Goal: Task Accomplishment & Management: Manage account settings

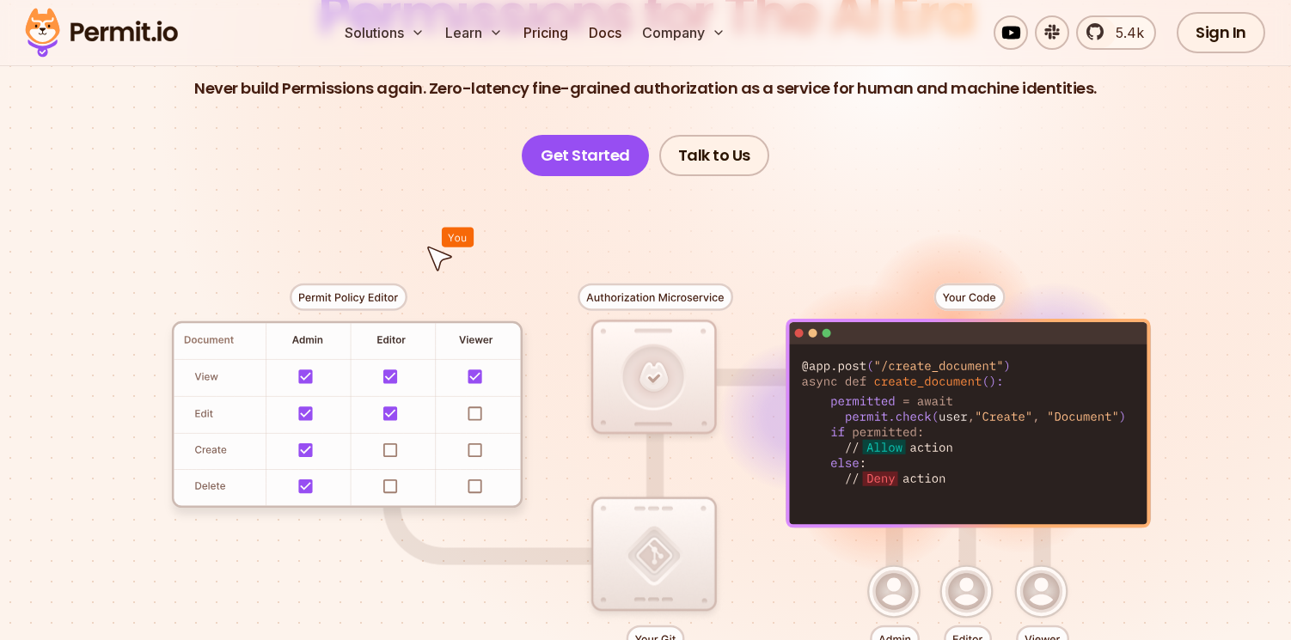
scroll to position [245, 0]
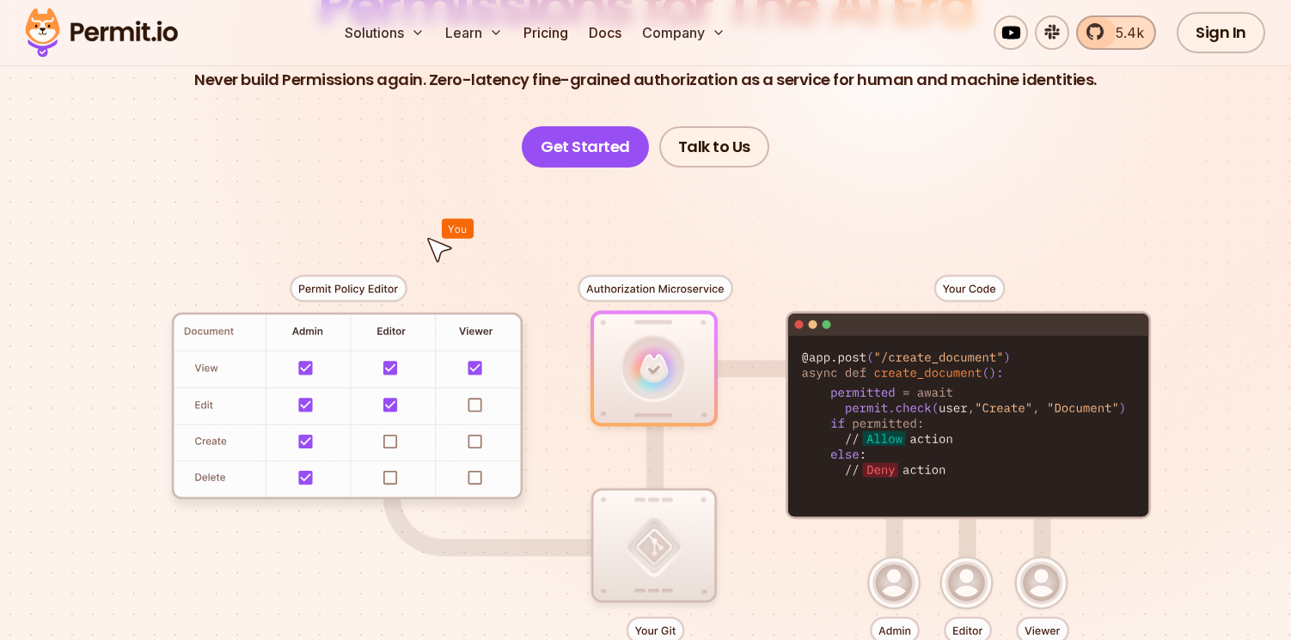
click at [1135, 29] on span "5.4k" at bounding box center [1124, 32] width 39 height 21
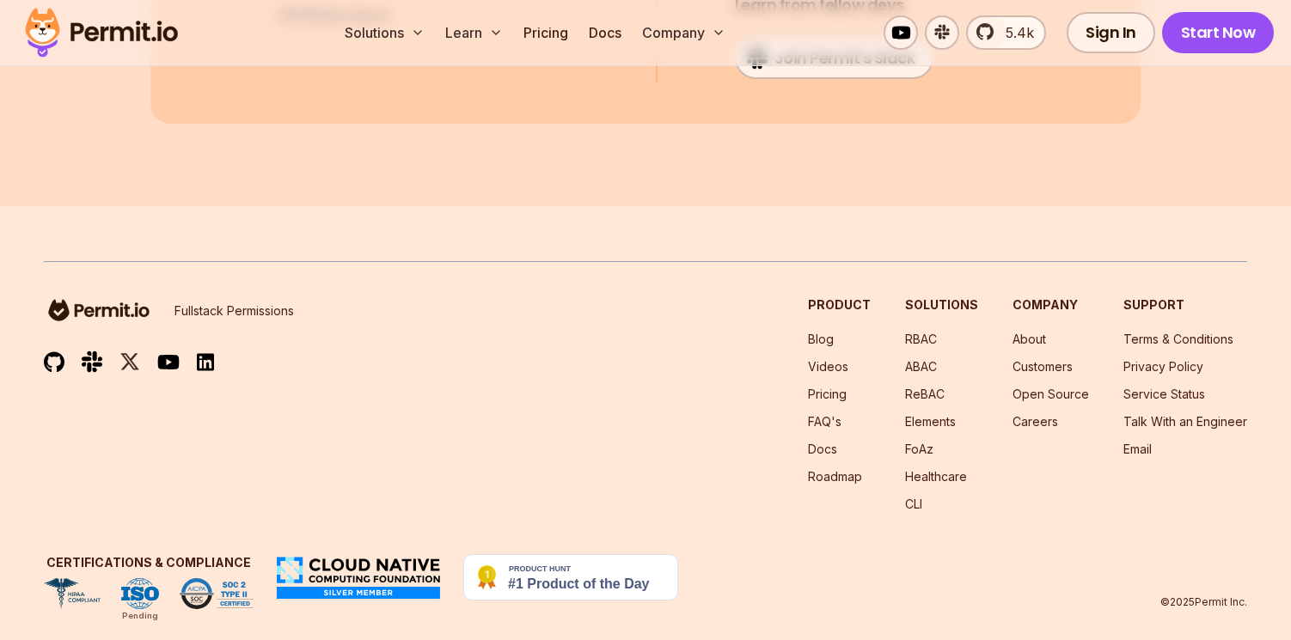
scroll to position [9348, 0]
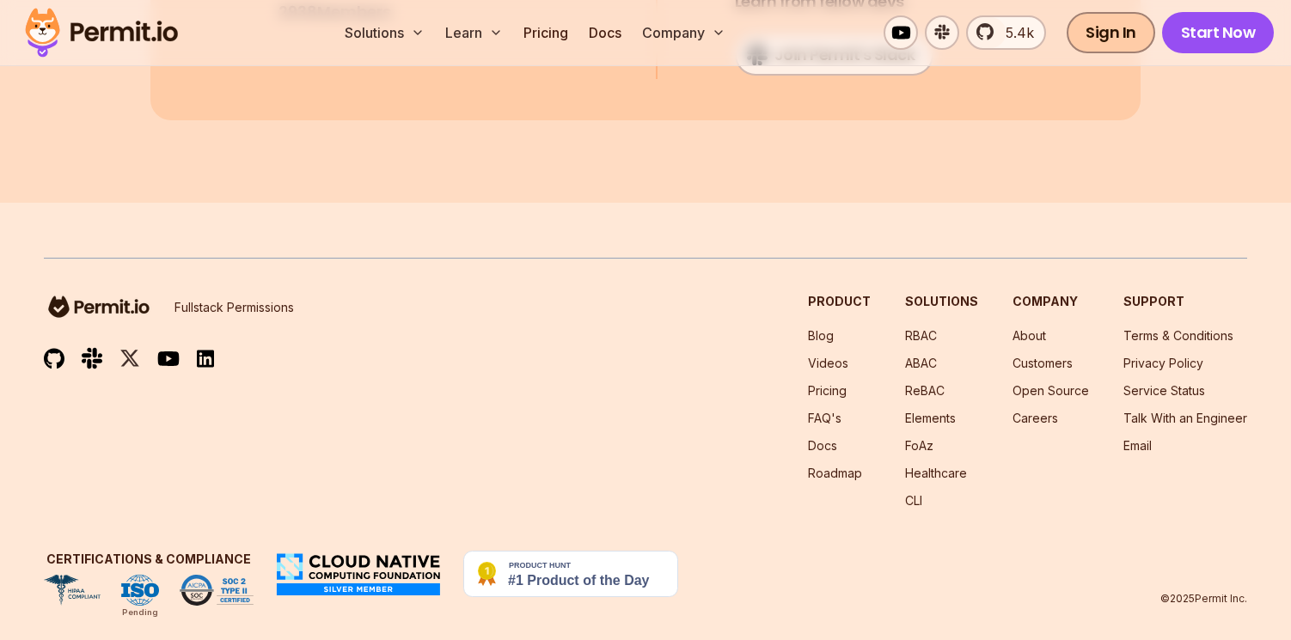
click at [1113, 28] on link "Sign In" at bounding box center [1110, 32] width 89 height 41
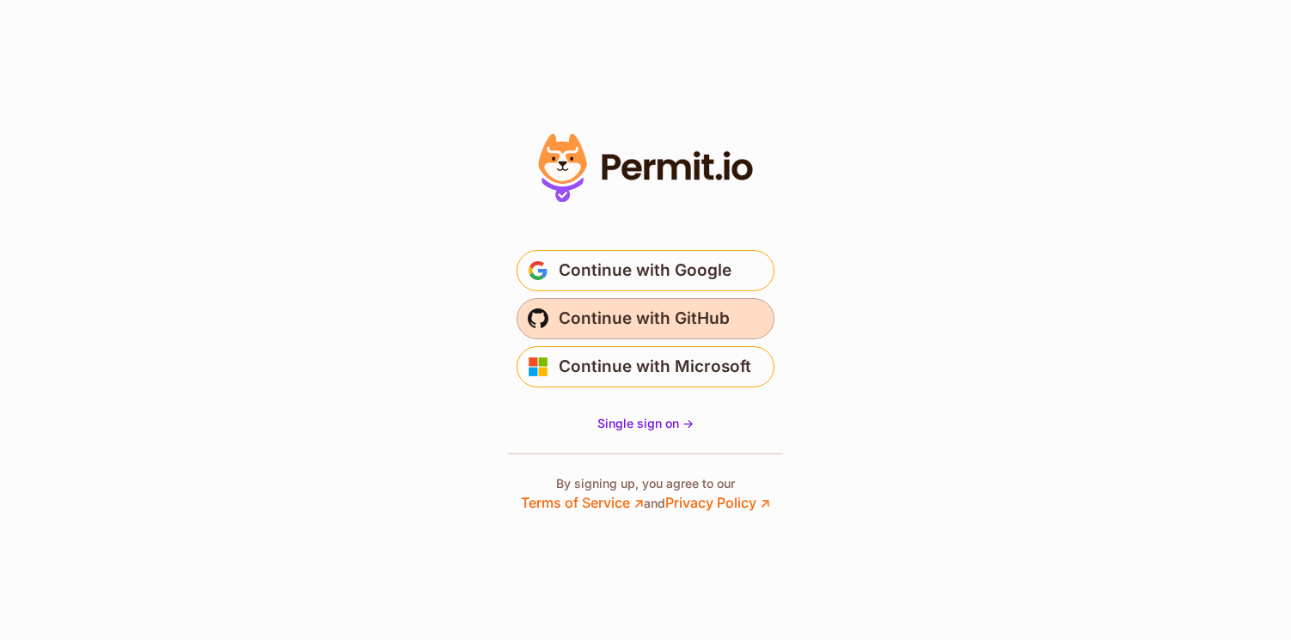
click at [615, 309] on span "Continue with GitHub" at bounding box center [644, 318] width 171 height 27
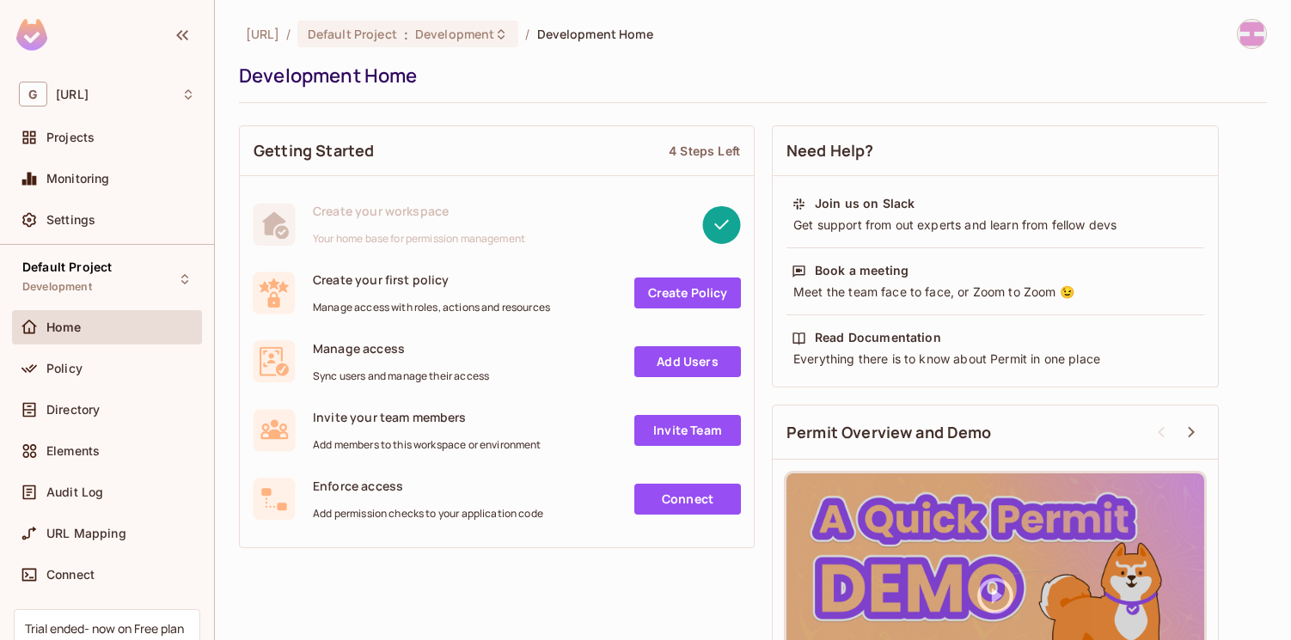
click at [1267, 23] on div "[URL] / Default Project : Development / Development Home Development Home Getti…" at bounding box center [753, 320] width 1076 height 640
click at [1251, 32] on img at bounding box center [1251, 34] width 28 height 28
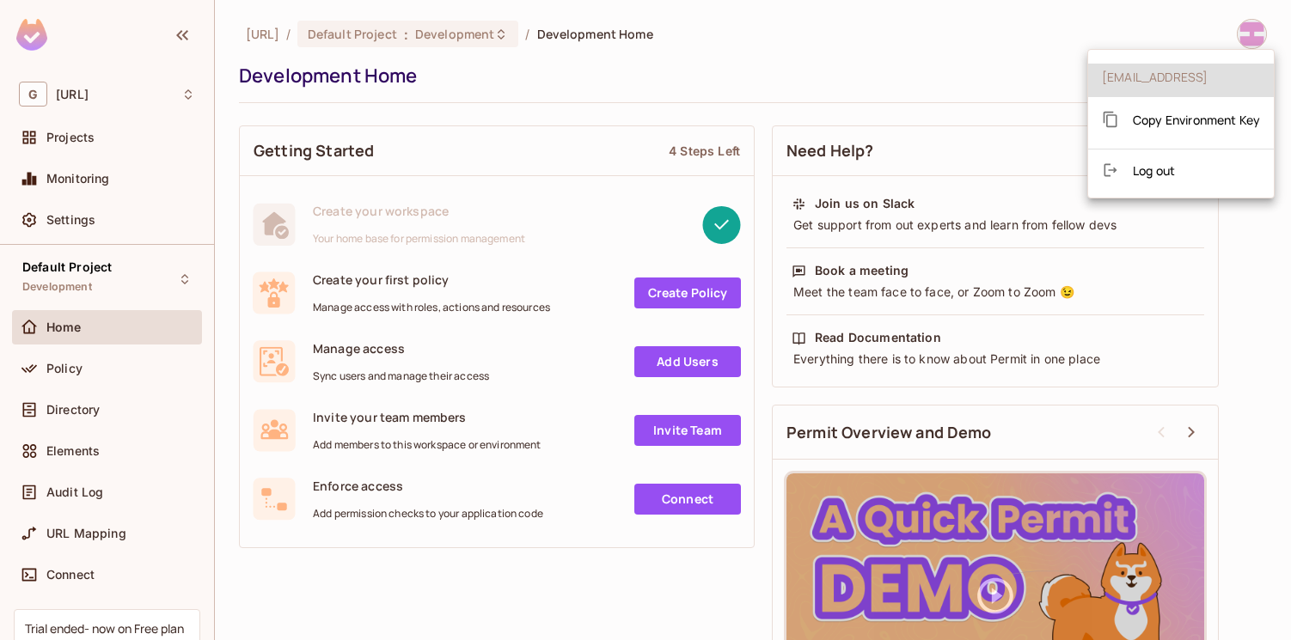
click at [1146, 27] on div at bounding box center [645, 320] width 1291 height 640
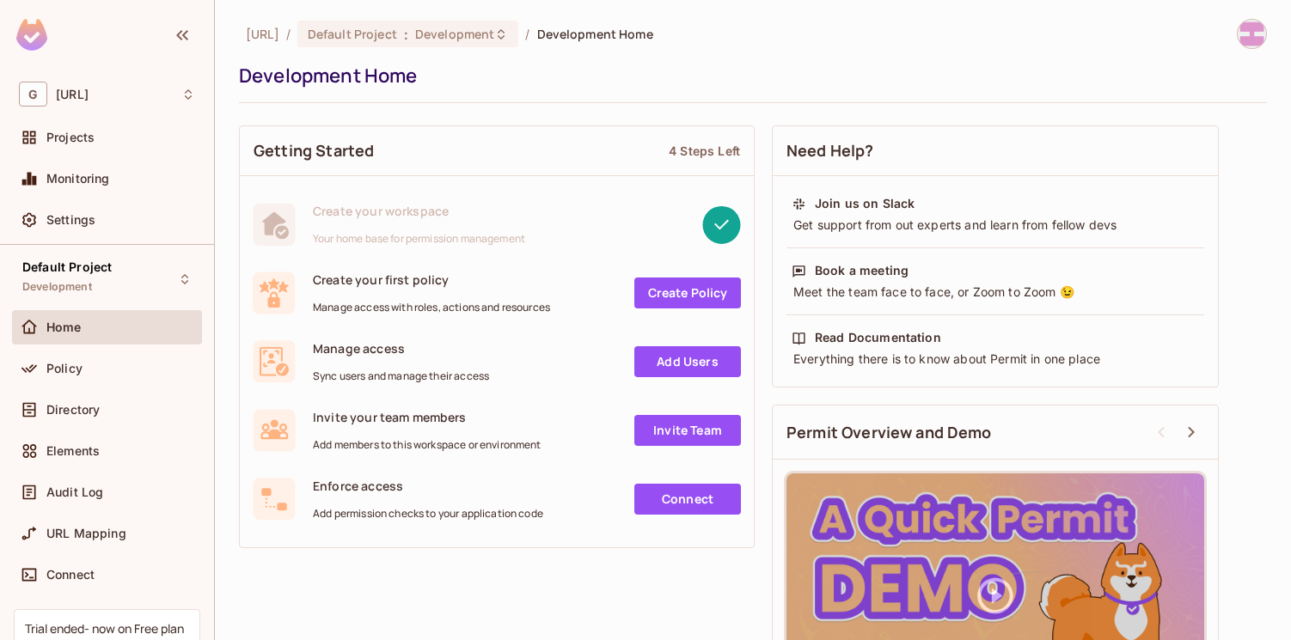
click at [1249, 34] on img at bounding box center [1251, 34] width 28 height 28
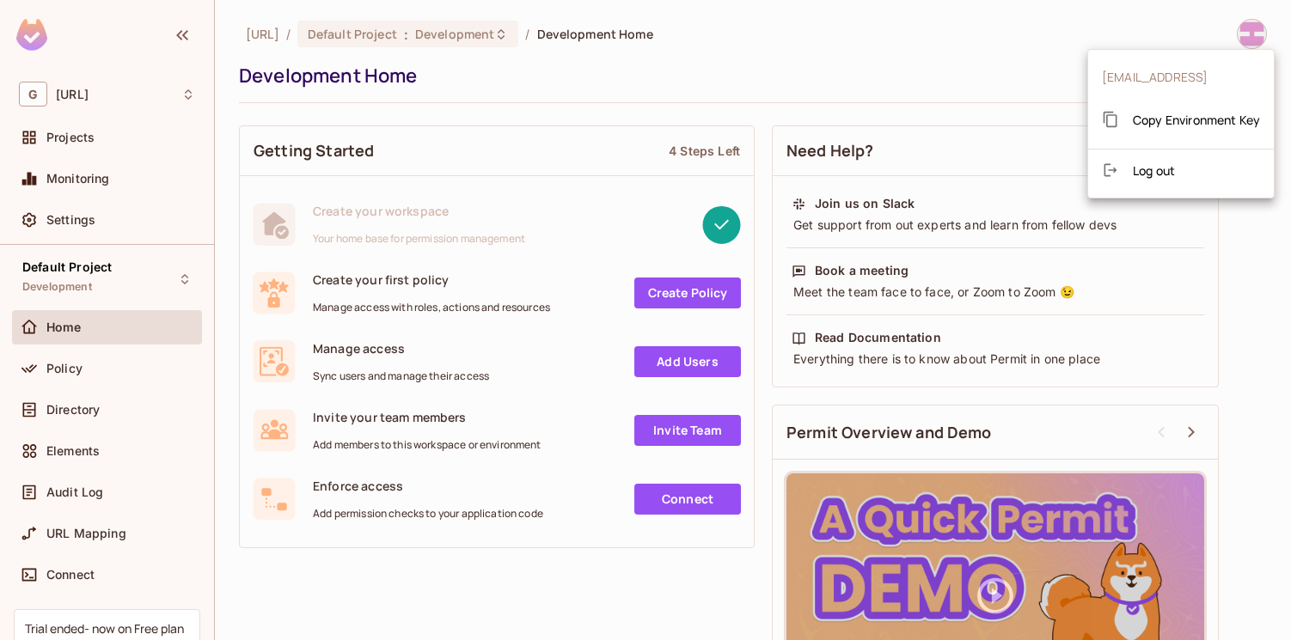
click at [1065, 52] on div at bounding box center [645, 320] width 1291 height 640
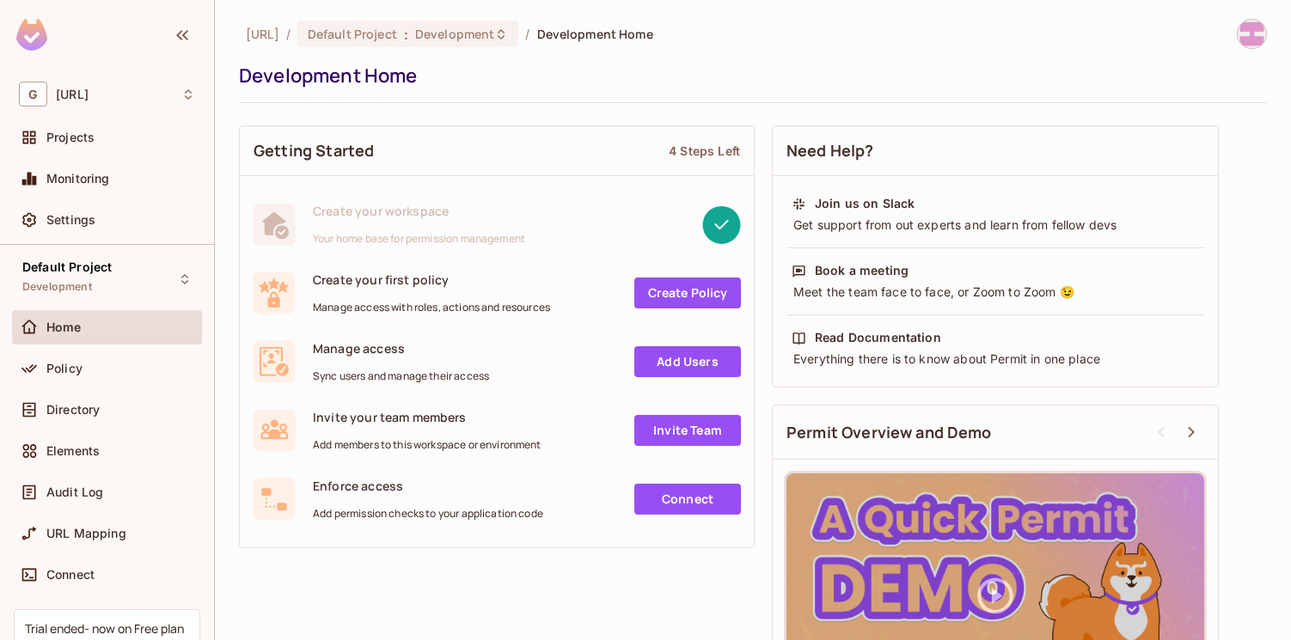
click at [1245, 41] on img at bounding box center [1251, 34] width 28 height 28
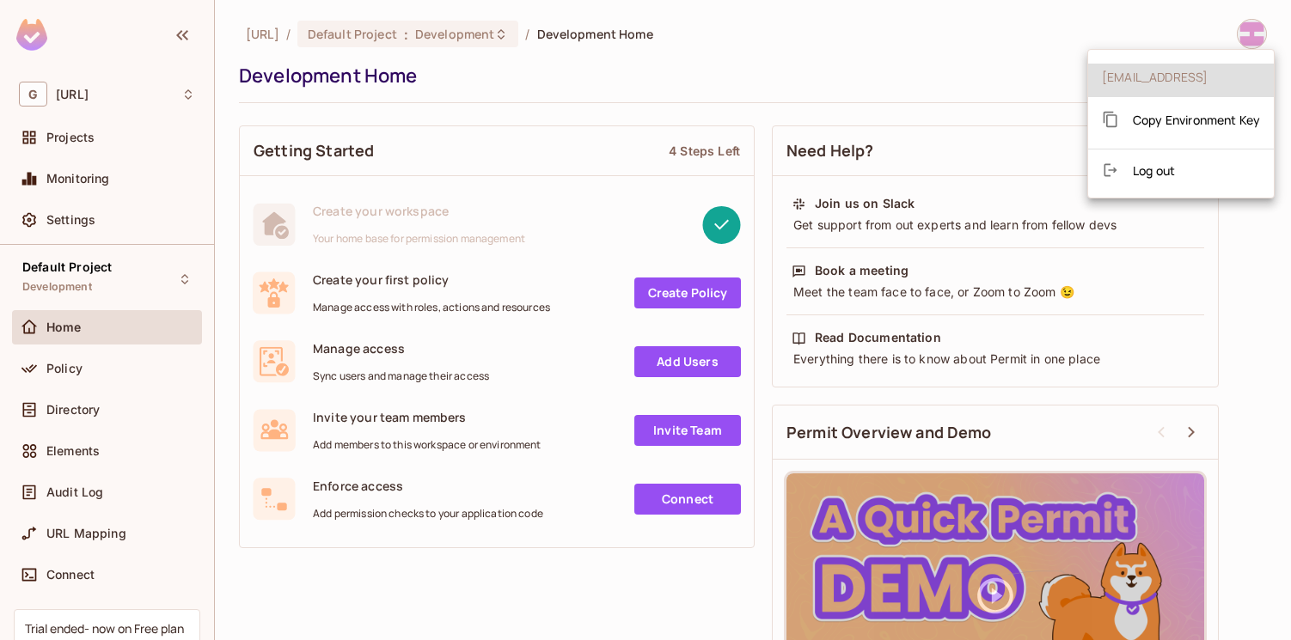
click at [1047, 51] on div at bounding box center [645, 320] width 1291 height 640
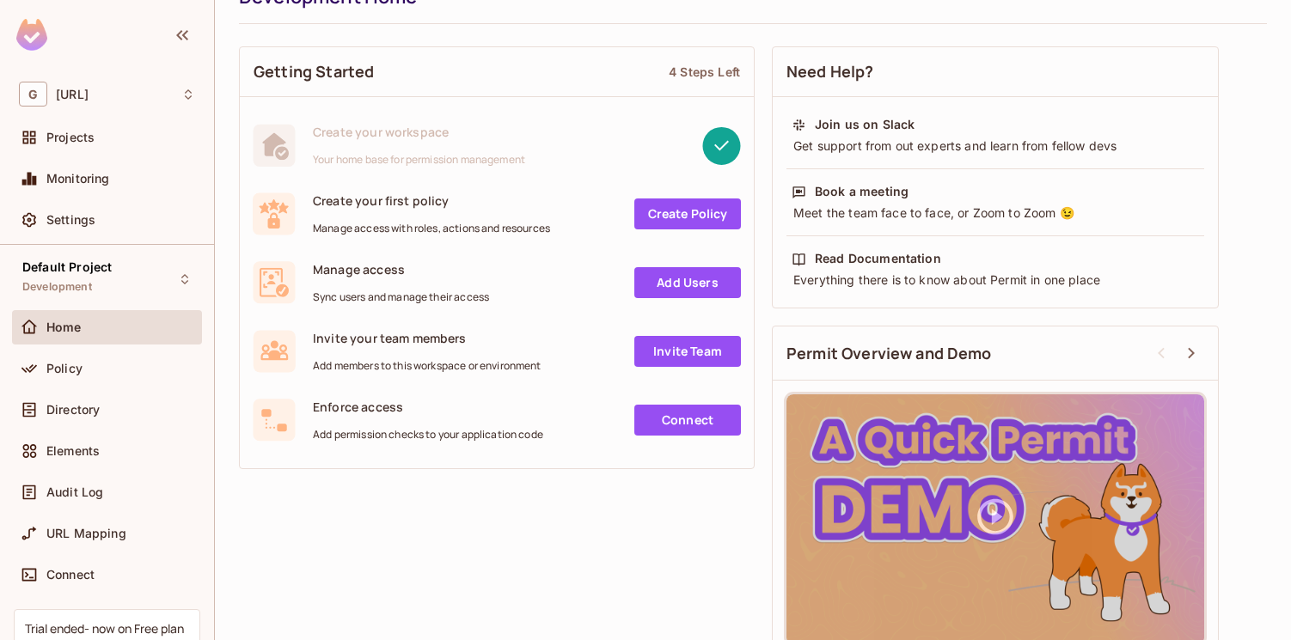
scroll to position [107, 0]
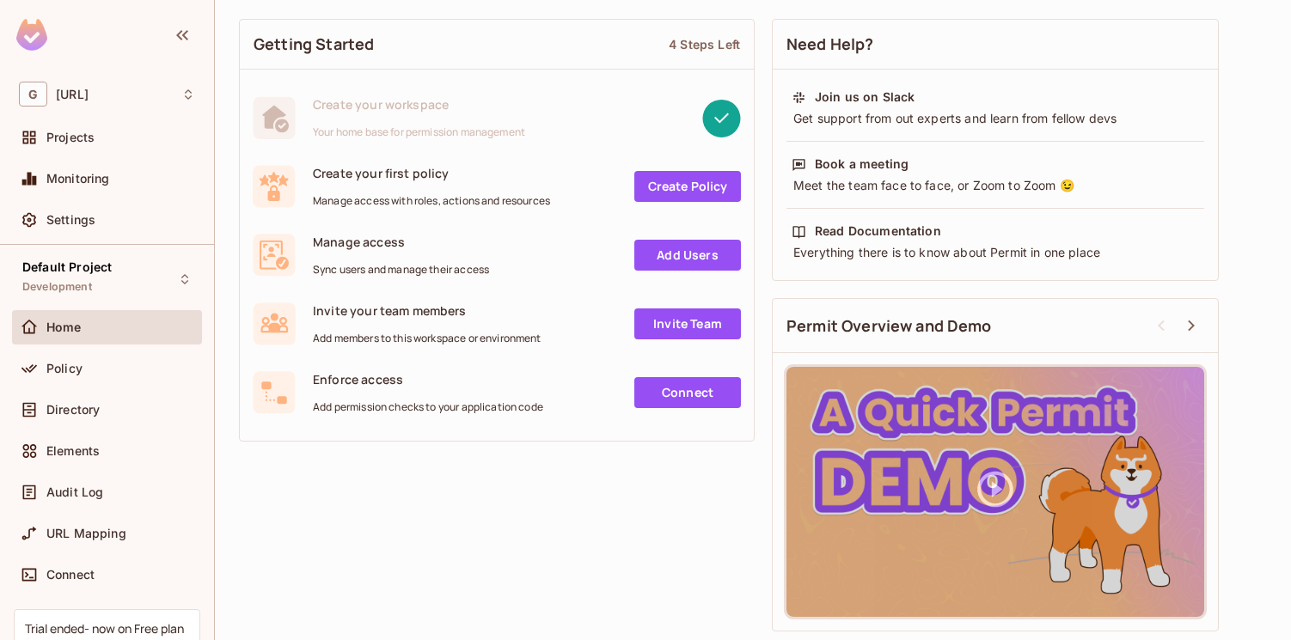
click at [143, 620] on div "Trial ended- now on Free plan" at bounding box center [104, 628] width 159 height 16
click at [66, 632] on div "Trial ended- now on Free plan" at bounding box center [104, 628] width 159 height 16
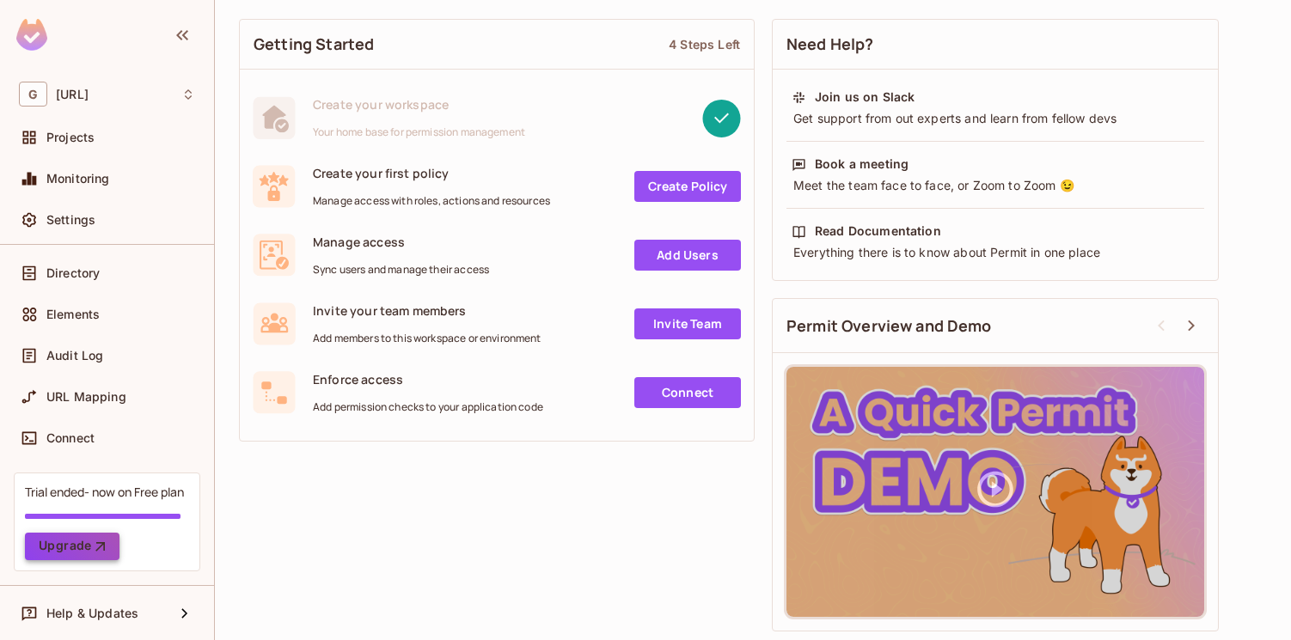
click at [92, 547] on icon "button" at bounding box center [100, 546] width 17 height 17
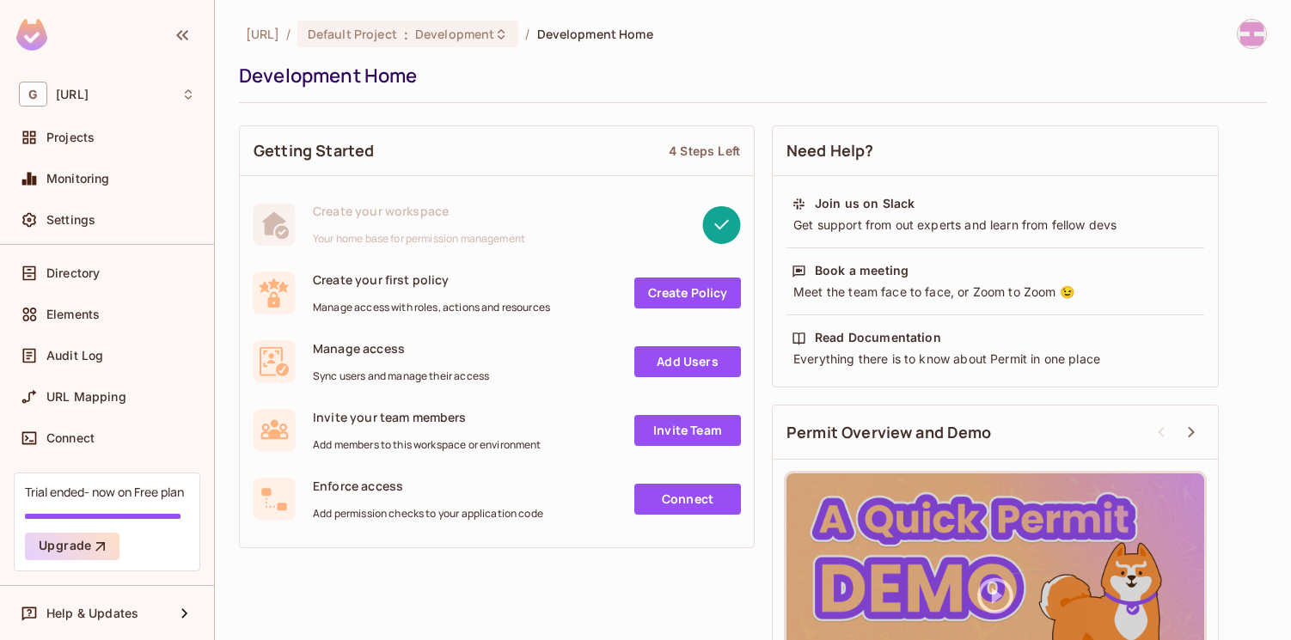
click at [359, 80] on div "Development Home" at bounding box center [748, 76] width 1019 height 26
click at [391, 82] on div "Development Home" at bounding box center [748, 76] width 1019 height 26
click at [406, 82] on div "Development Home" at bounding box center [748, 76] width 1019 height 26
click at [491, 36] on span "Development" at bounding box center [454, 34] width 79 height 16
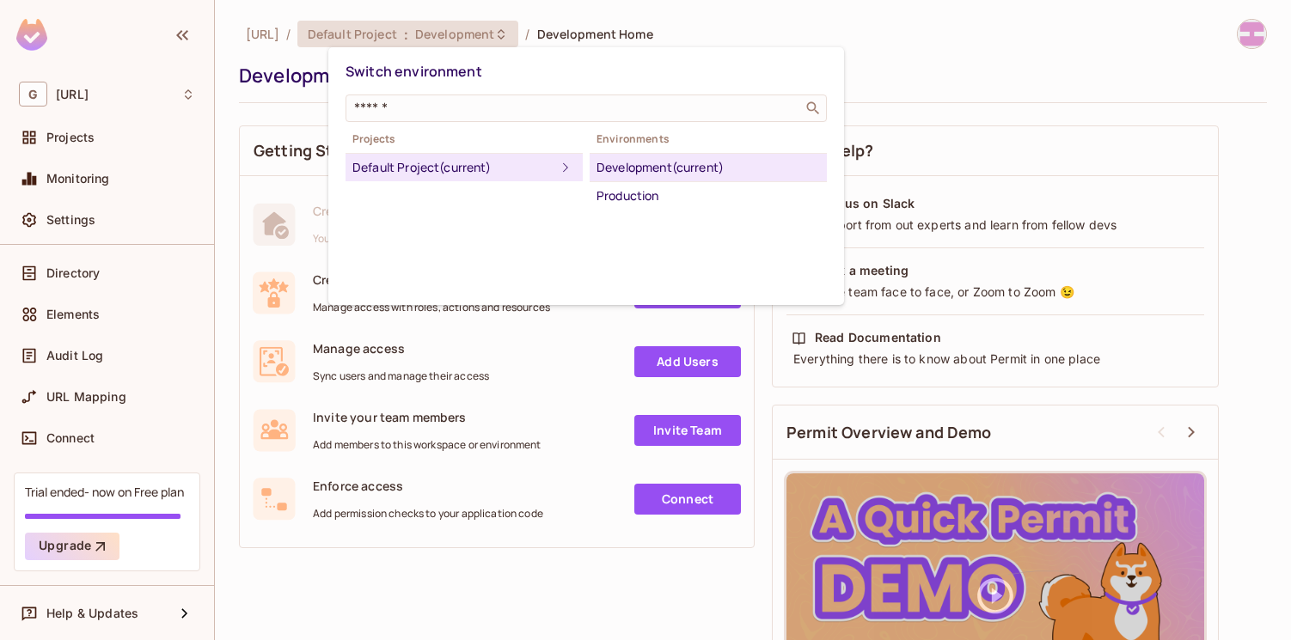
click at [981, 43] on div at bounding box center [645, 320] width 1291 height 640
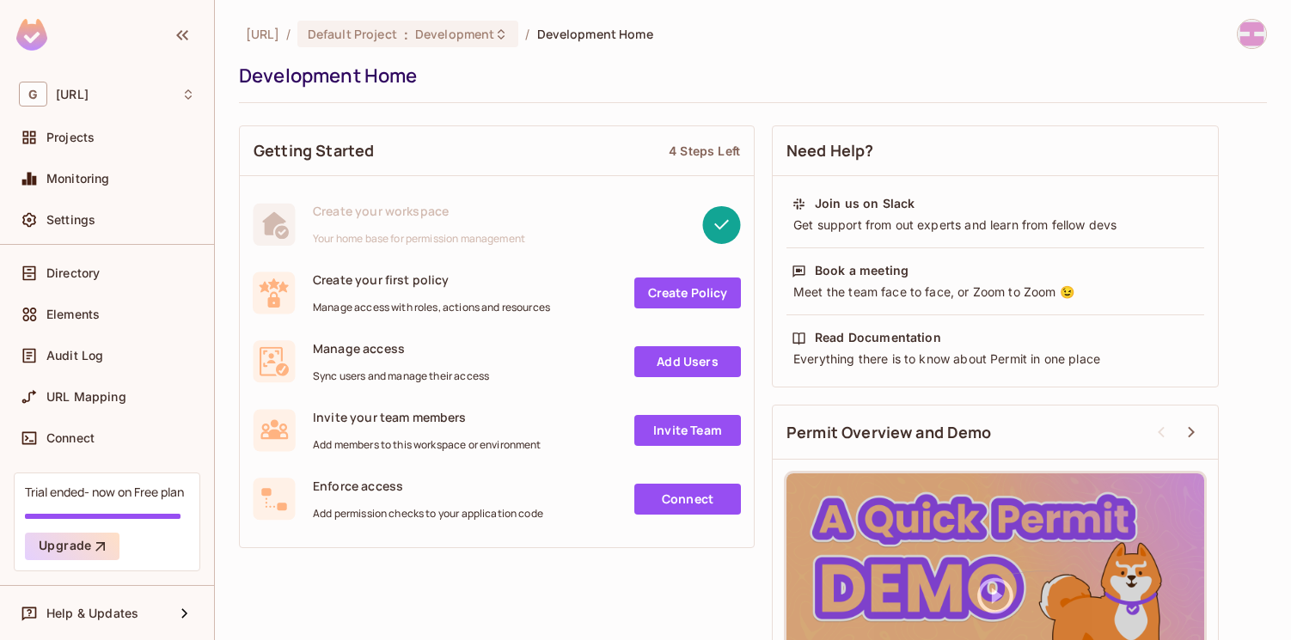
click at [638, 32] on span "Development Home" at bounding box center [595, 34] width 116 height 16
click at [494, 37] on span "Development" at bounding box center [454, 34] width 79 height 16
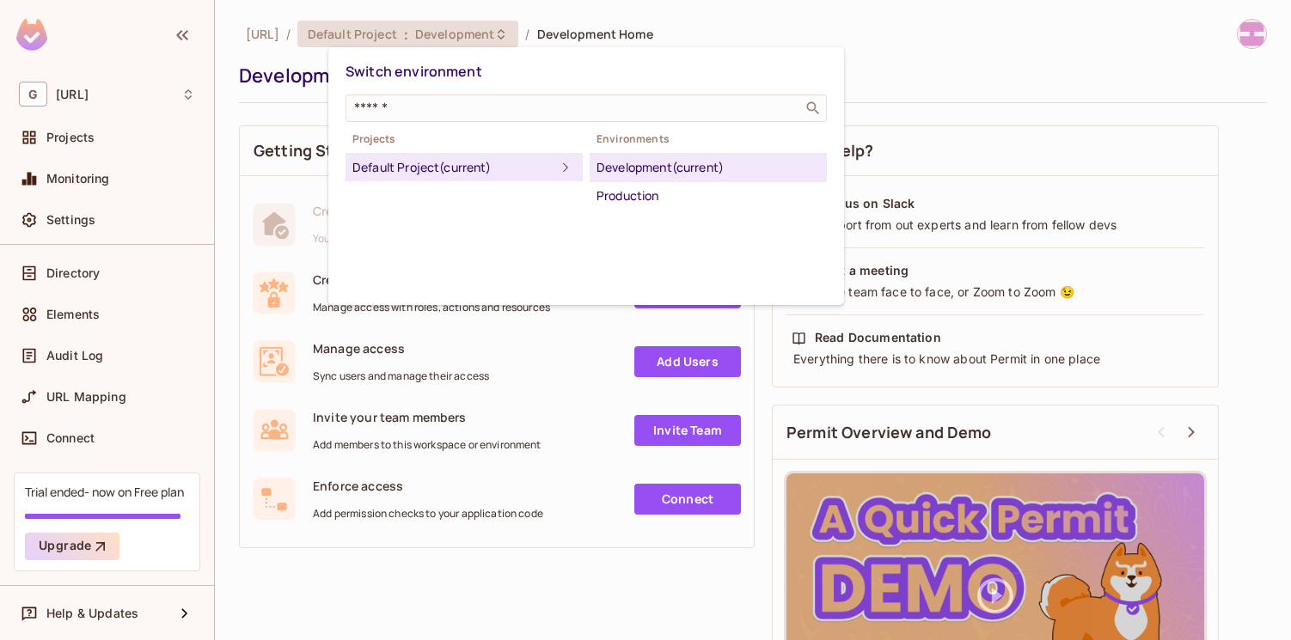
click at [1248, 46] on div at bounding box center [645, 320] width 1291 height 640
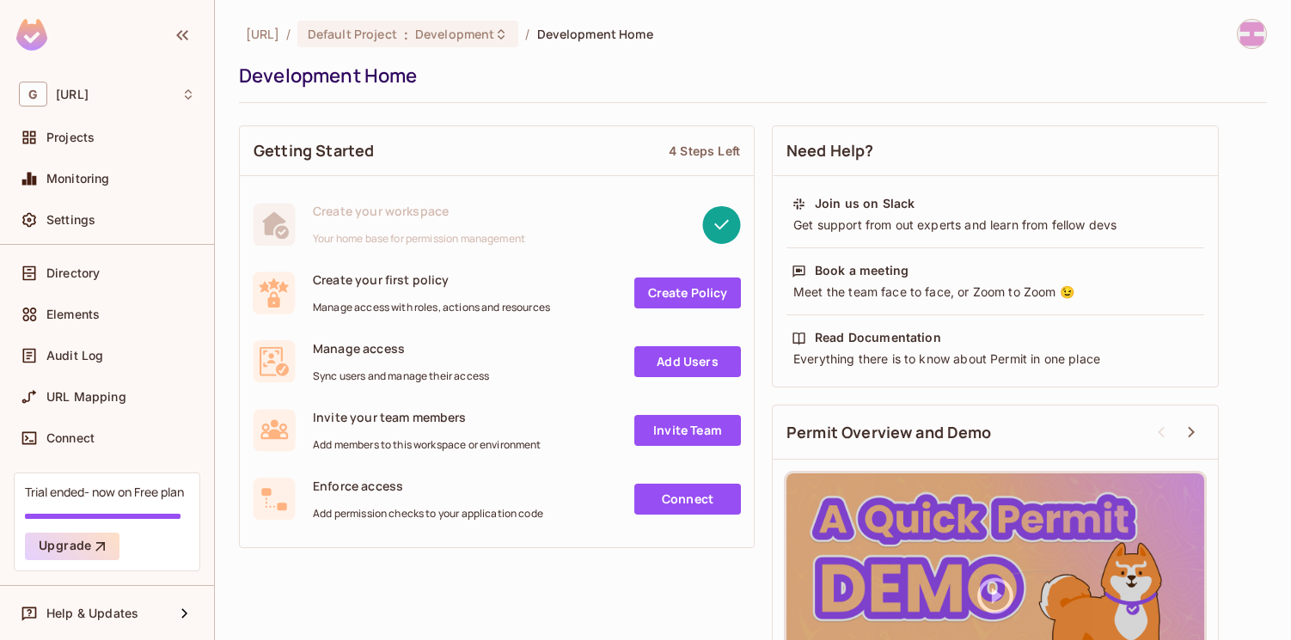
click at [1247, 43] on img at bounding box center [1251, 34] width 28 height 28
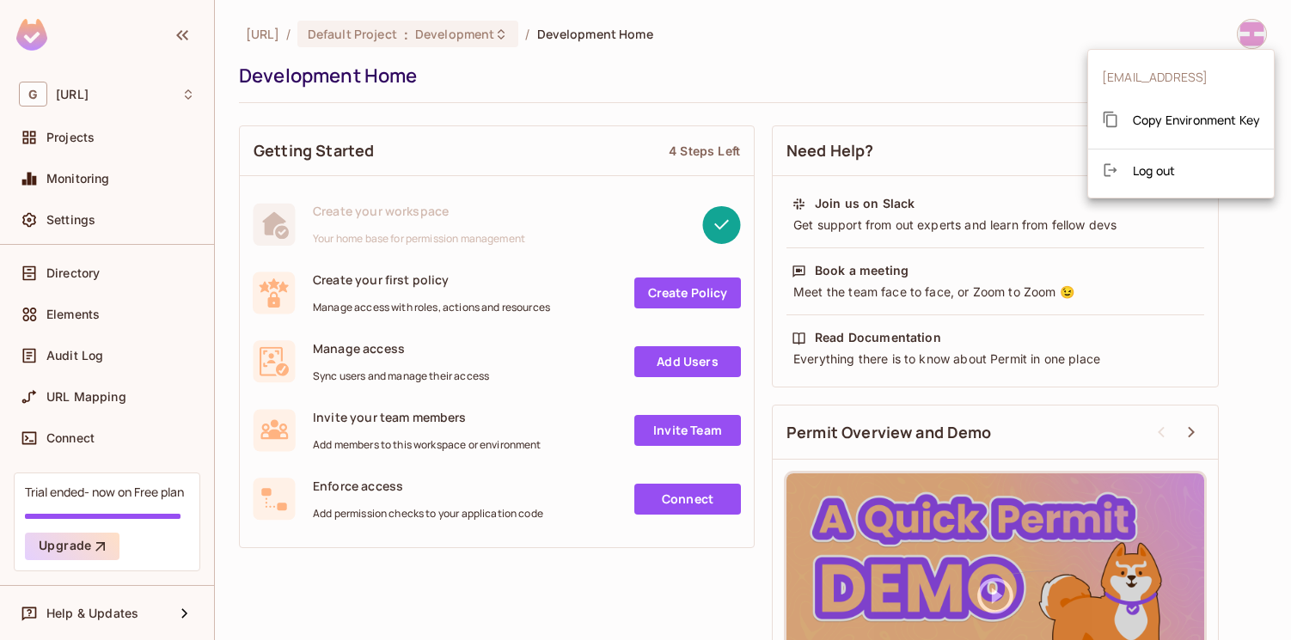
click at [955, 69] on div at bounding box center [645, 320] width 1291 height 640
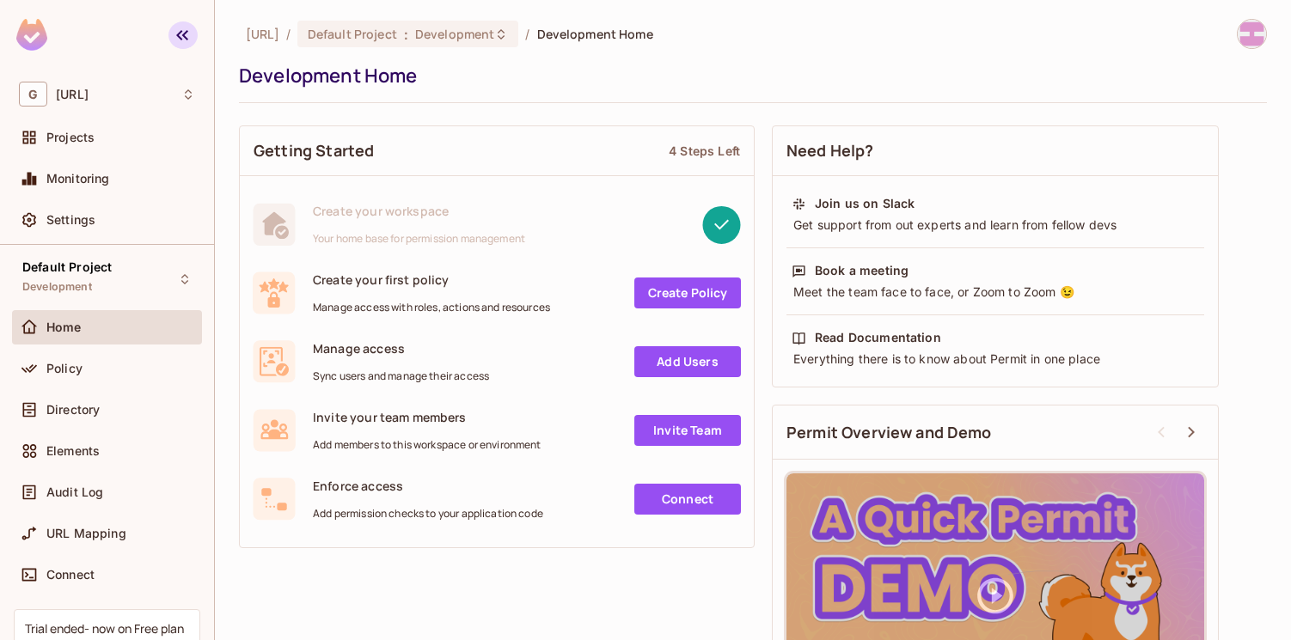
click at [181, 35] on icon "button" at bounding box center [182, 35] width 21 height 21
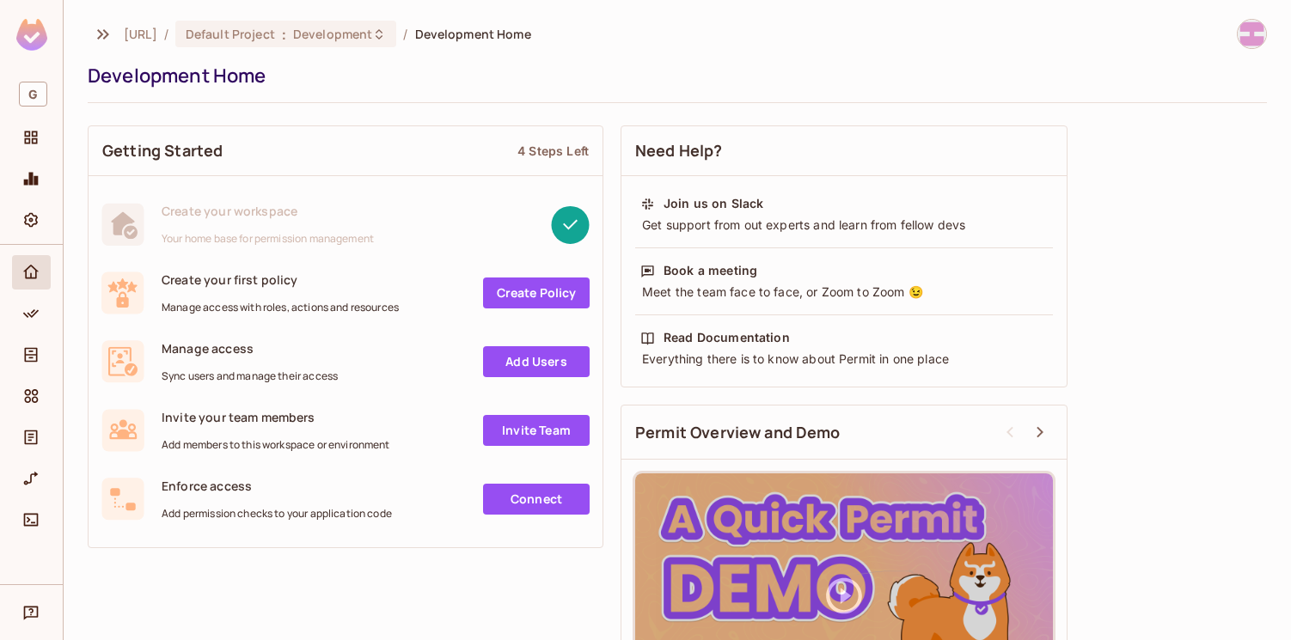
click at [852, 30] on div "genworx.ai / Default Project : Development / Development Home" at bounding box center [677, 34] width 1179 height 30
